Goal: Task Accomplishment & Management: Use online tool/utility

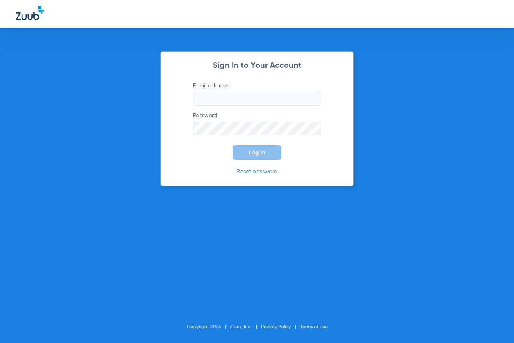
type input "[EMAIL_ADDRESS][DOMAIN_NAME]"
click at [265, 153] on span "Log In" at bounding box center [257, 152] width 17 height 6
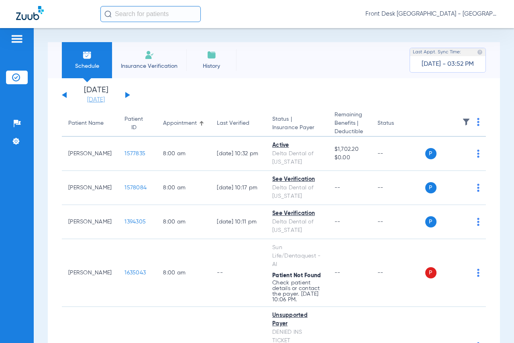
click at [107, 98] on link "[DATE]" at bounding box center [96, 100] width 48 height 8
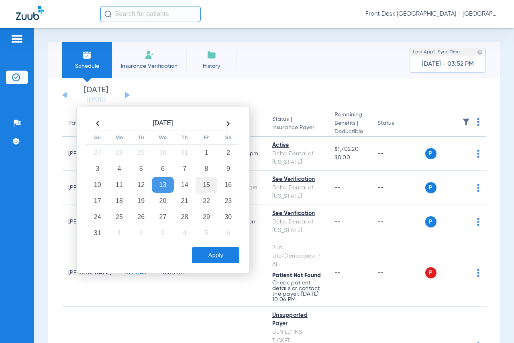
click at [205, 189] on td "15" at bounding box center [207, 185] width 22 height 16
click at [214, 255] on button "Apply" at bounding box center [215, 255] width 47 height 16
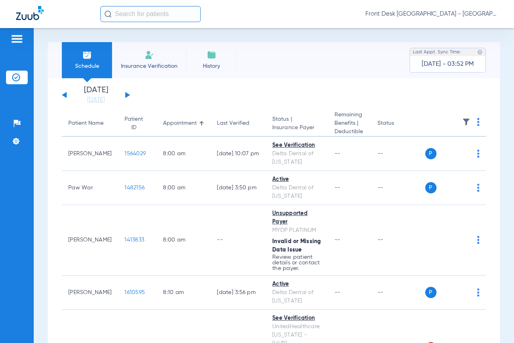
click at [462, 121] on img at bounding box center [466, 122] width 8 height 8
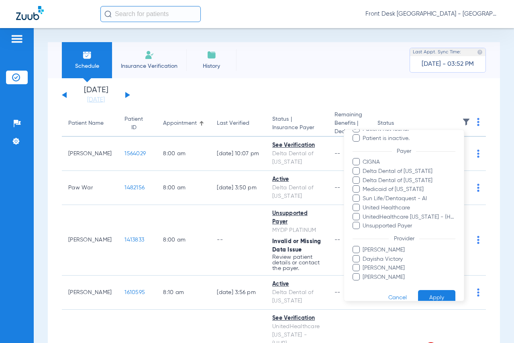
scroll to position [103, 0]
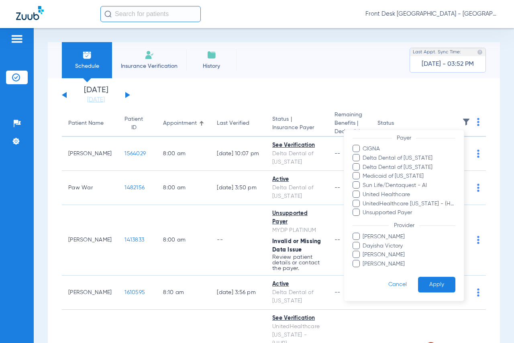
click at [392, 265] on span "[PERSON_NAME]" at bounding box center [408, 264] width 93 height 8
click at [364, 270] on input "[PERSON_NAME]" at bounding box center [364, 270] width 0 height 0
click at [419, 285] on button "Apply" at bounding box center [436, 285] width 37 height 16
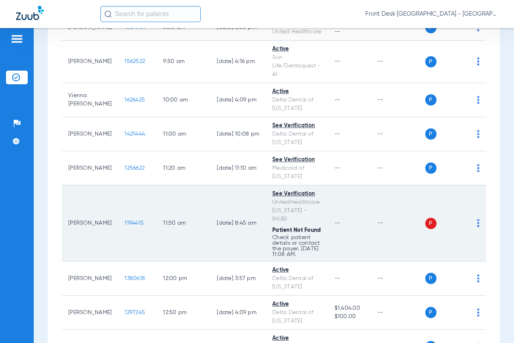
scroll to position [241, 0]
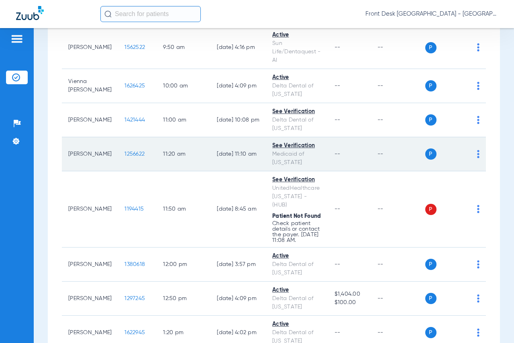
click at [124, 152] on span "1256622" at bounding box center [134, 154] width 20 height 6
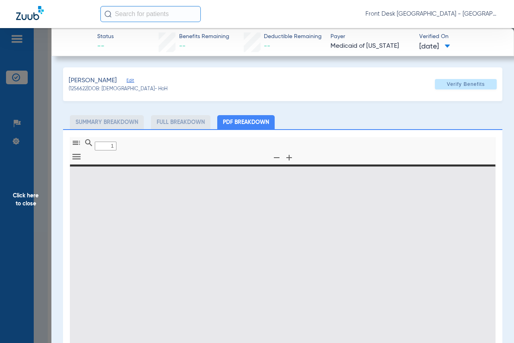
type input "0"
select select "page-width"
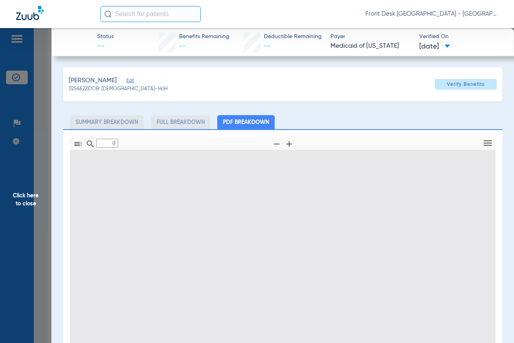
type input "1"
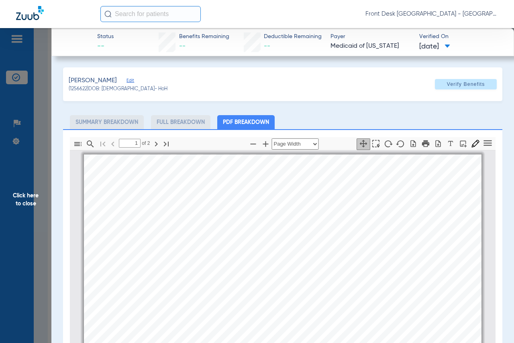
scroll to position [4, 0]
click at [32, 205] on span "Click here to close" at bounding box center [25, 199] width 51 height 343
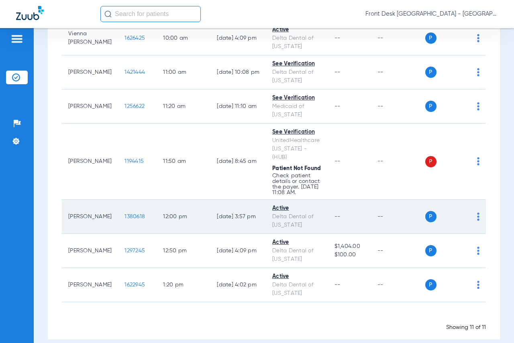
scroll to position [291, 0]
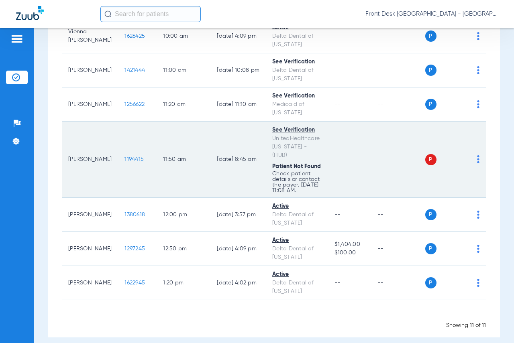
click at [124, 157] on span "1194415" at bounding box center [133, 160] width 19 height 6
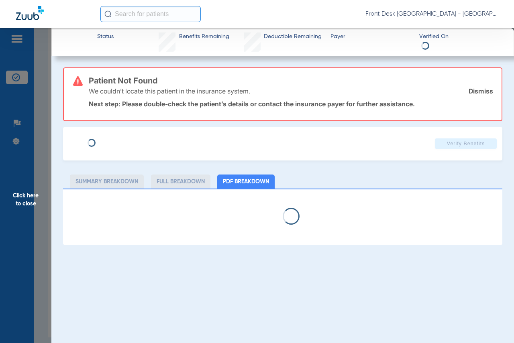
select select "page-width"
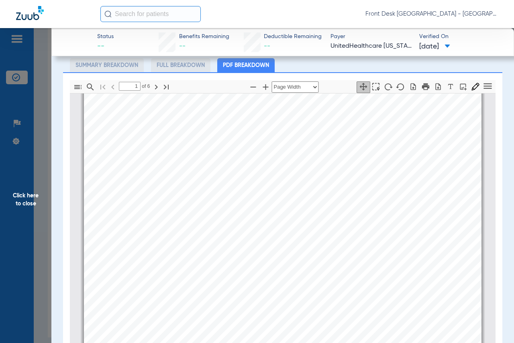
scroll to position [161, 0]
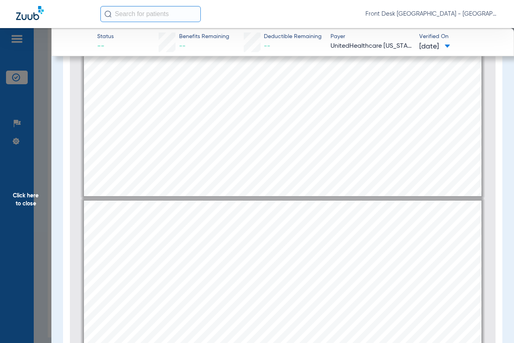
type input "4"
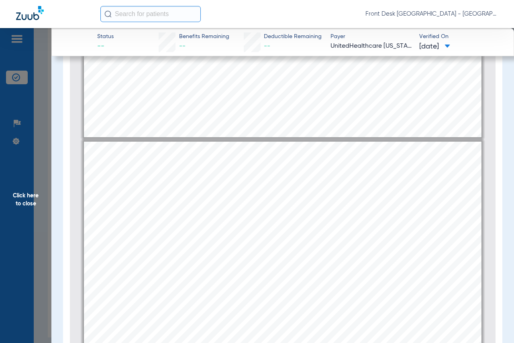
scroll to position [1811, 0]
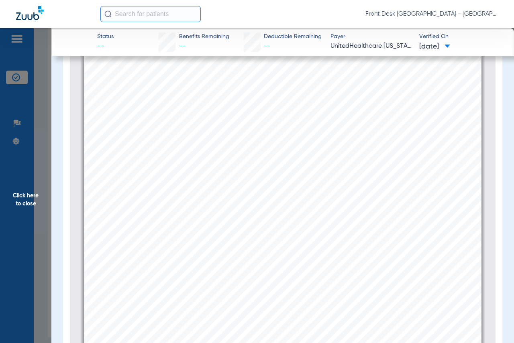
click at [31, 200] on span "Click here to close" at bounding box center [25, 199] width 51 height 343
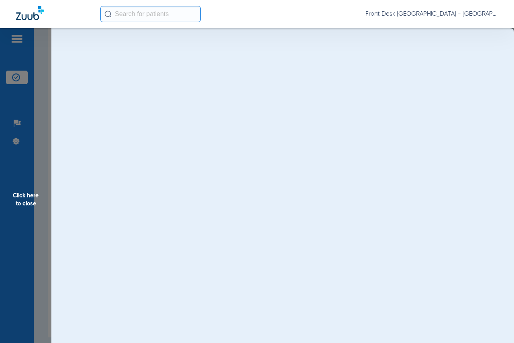
scroll to position [0, 0]
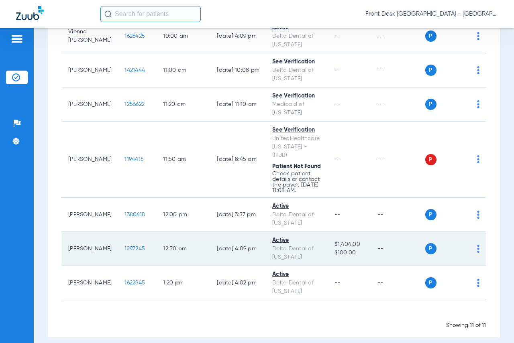
click at [125, 246] on span "1297245" at bounding box center [134, 249] width 20 height 6
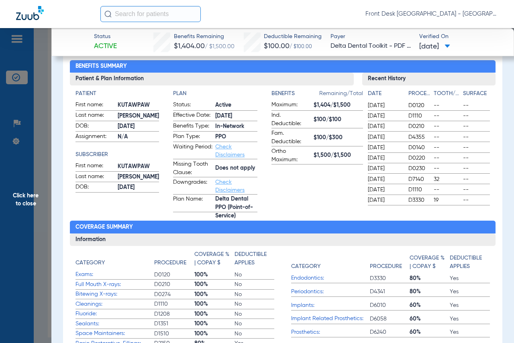
scroll to position [80, 0]
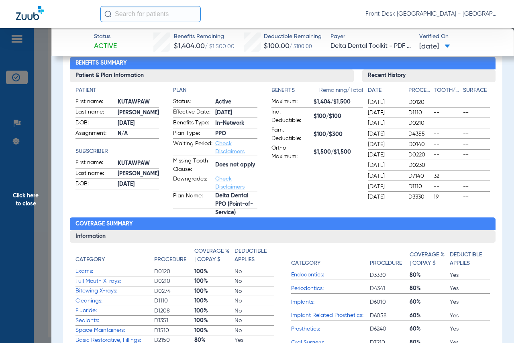
click at [24, 207] on span "Click here to close" at bounding box center [25, 199] width 51 height 343
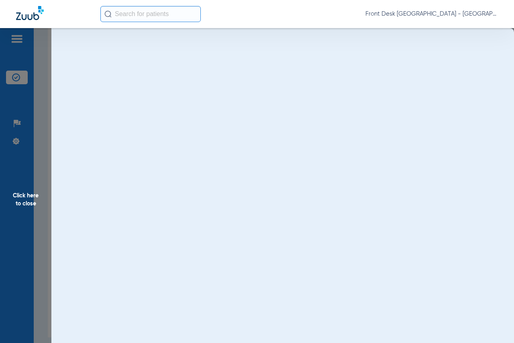
scroll to position [0, 0]
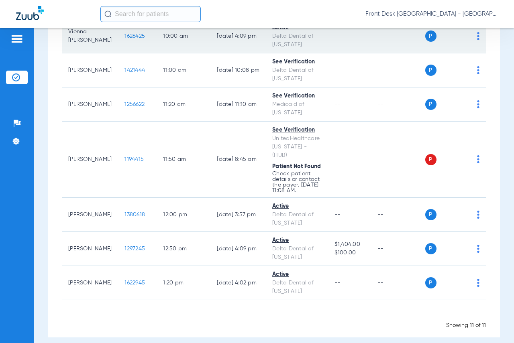
click at [376, 51] on td "--" at bounding box center [398, 36] width 54 height 34
